Goal: Information Seeking & Learning: Learn about a topic

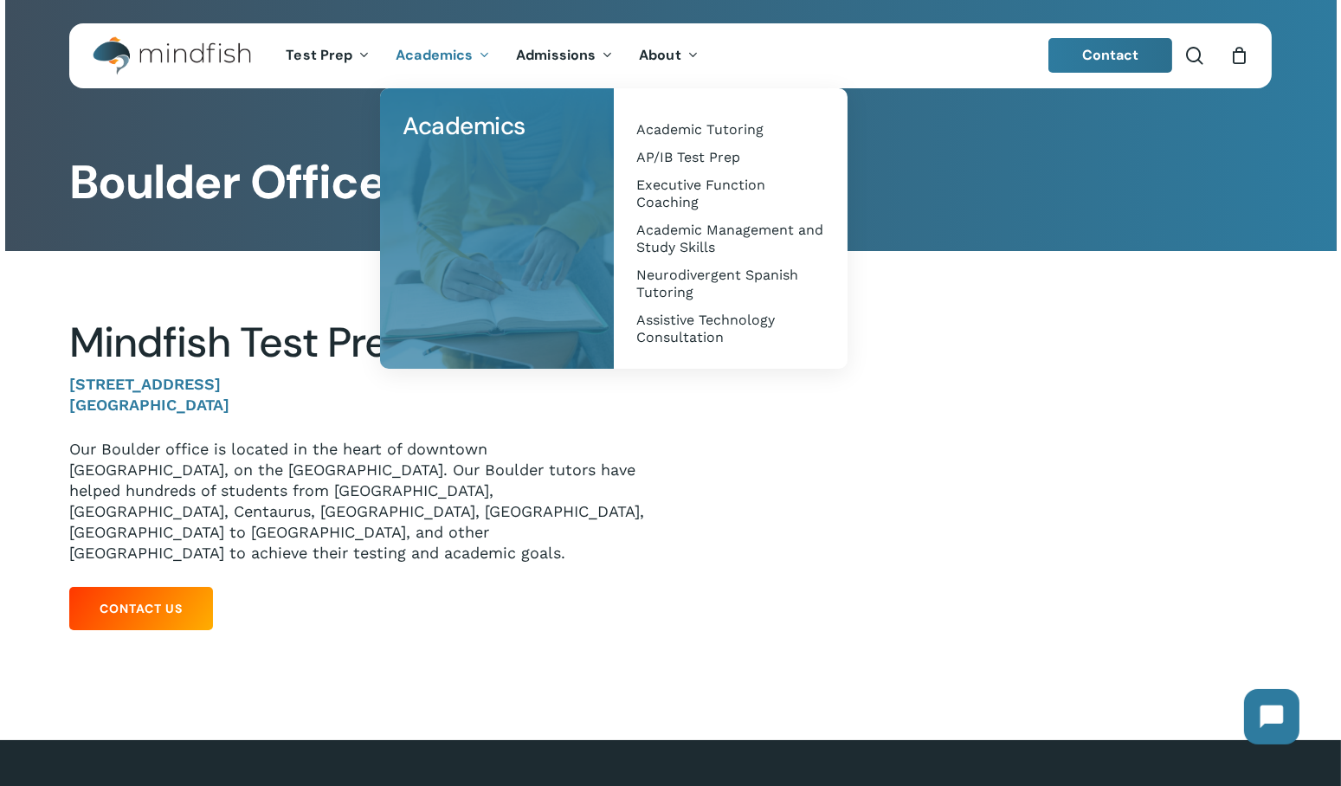
click at [458, 55] on span "Academics" at bounding box center [434, 55] width 77 height 18
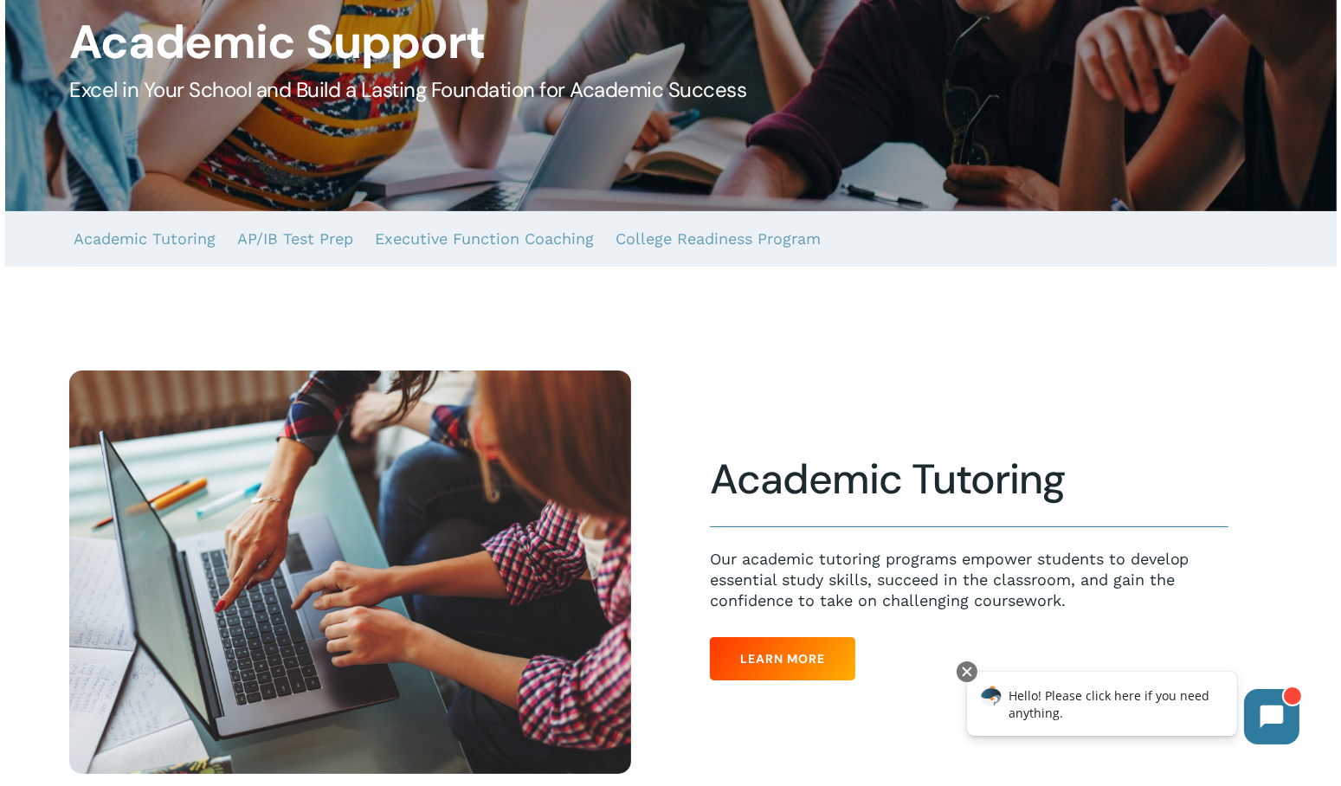
scroll to position [433, 0]
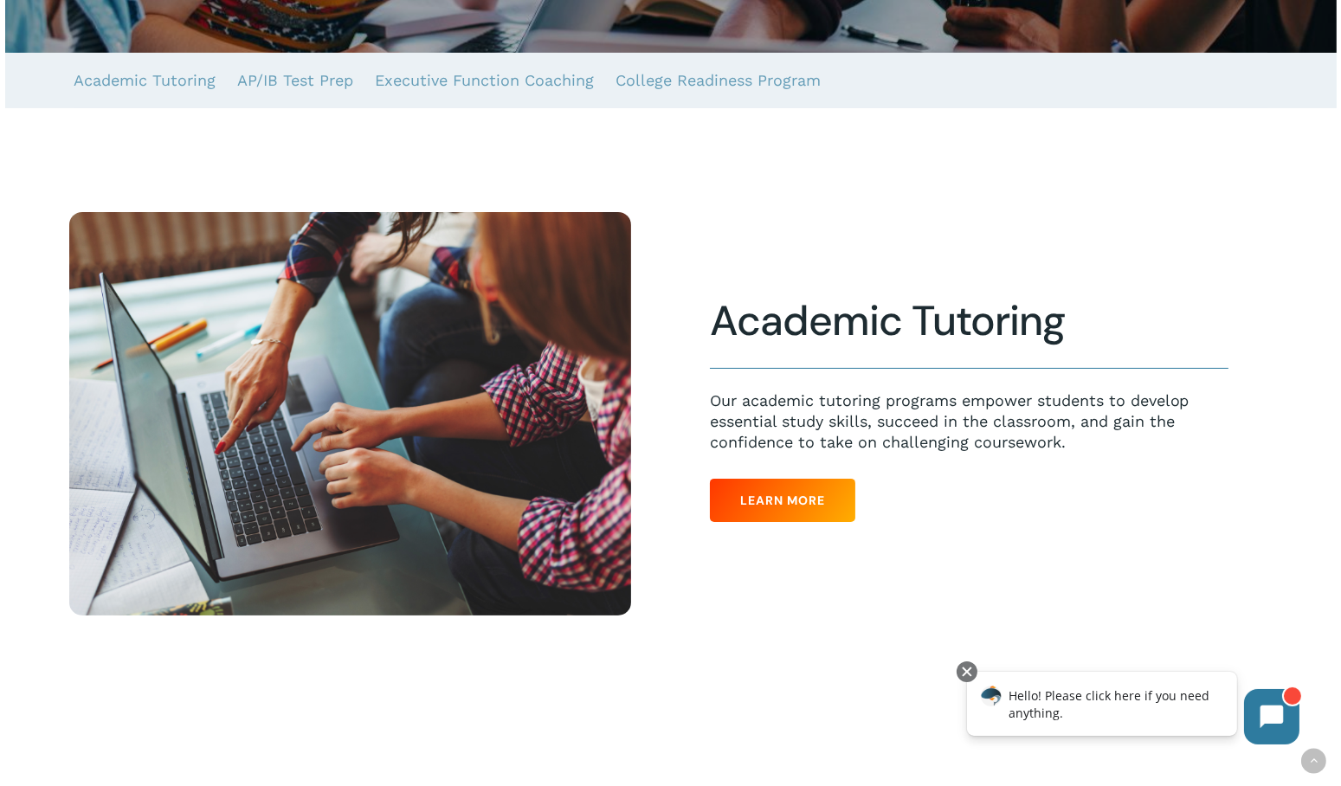
click at [789, 496] on span "Learn More" at bounding box center [782, 500] width 85 height 17
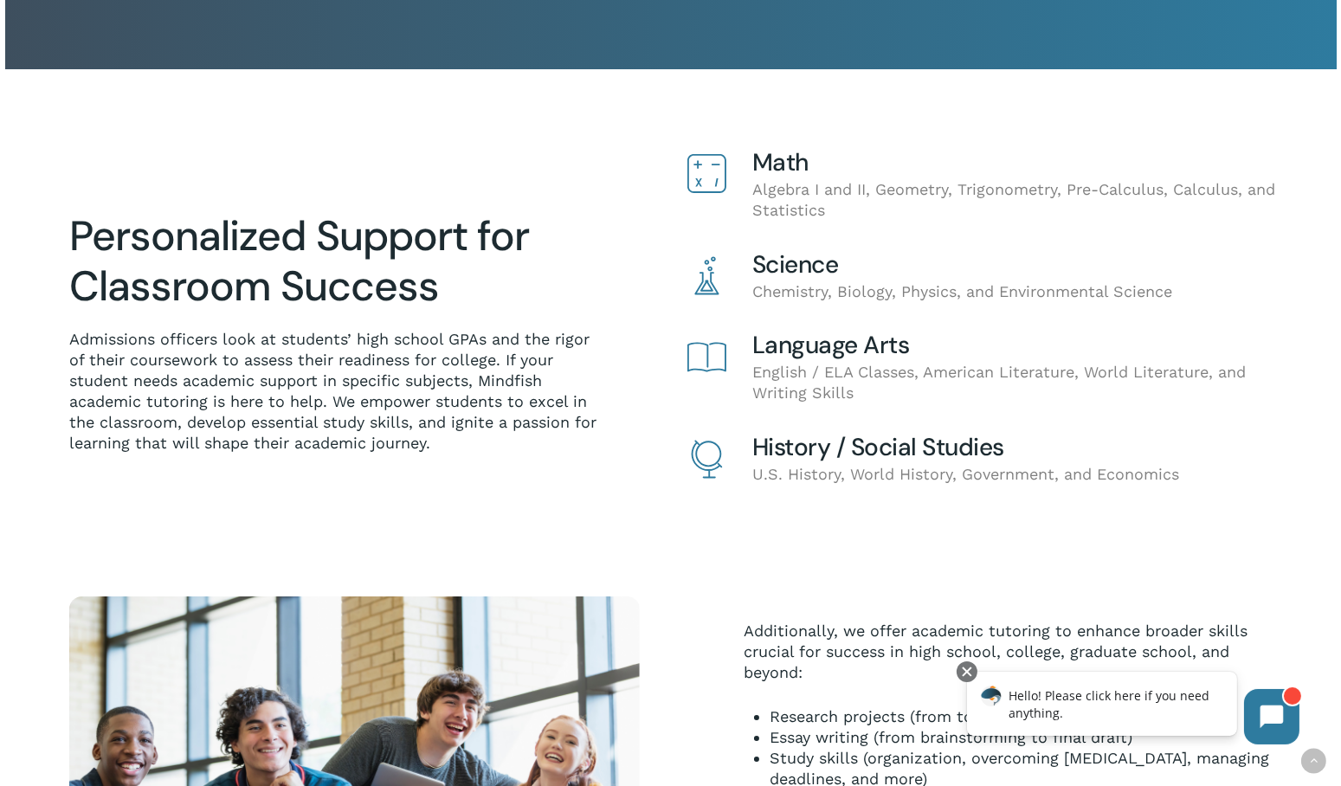
scroll to position [346, 0]
